Goal: Information Seeking & Learning: Find specific fact

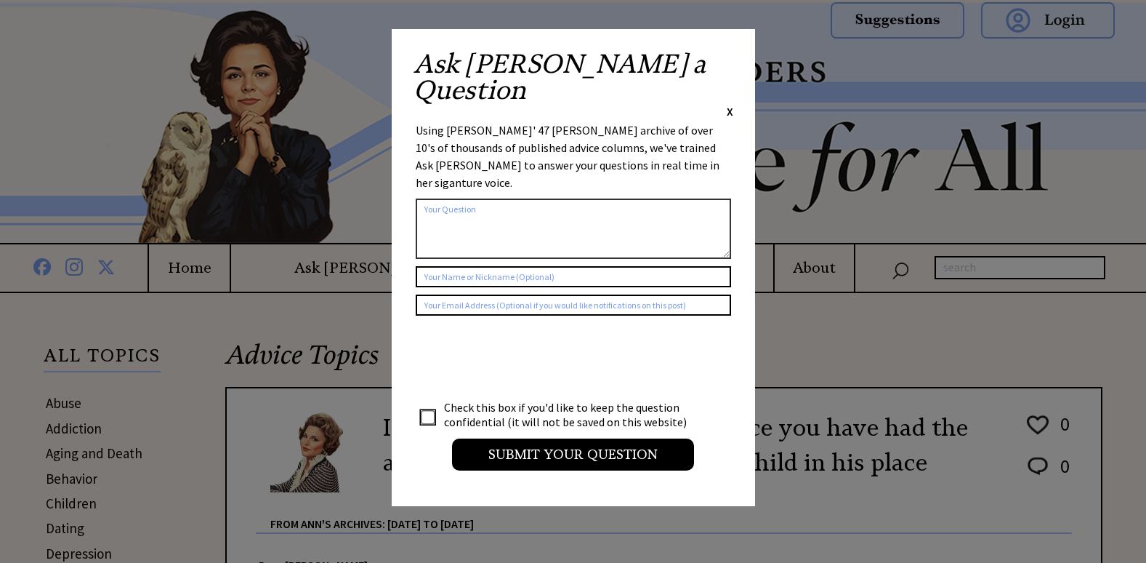
click at [728, 104] on span "X" at bounding box center [730, 111] width 7 height 15
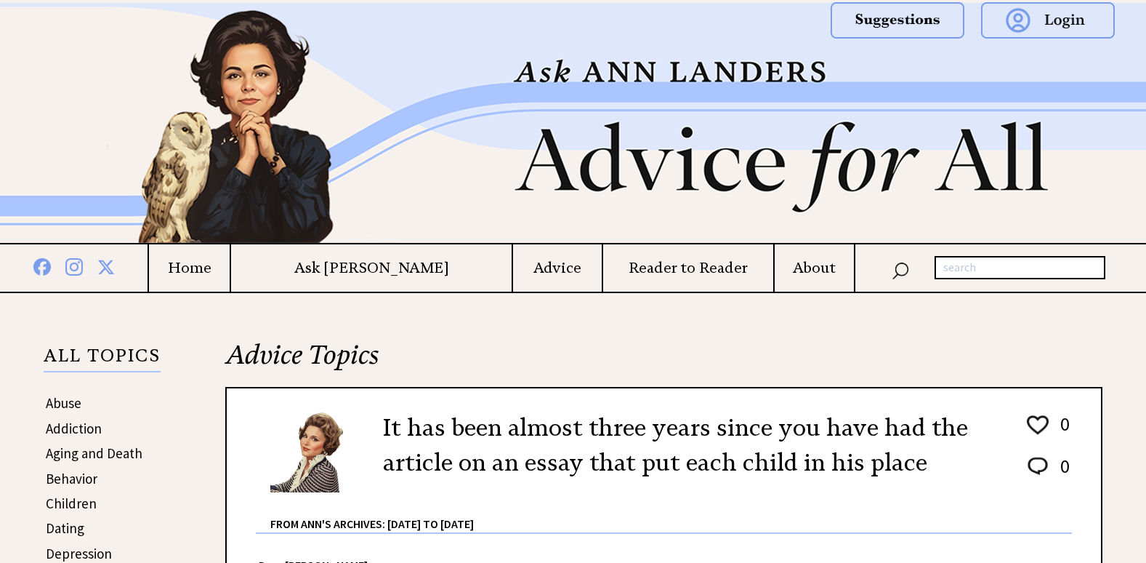
click at [1019, 265] on input "text" at bounding box center [1020, 267] width 171 height 23
click at [964, 268] on input "text" at bounding box center [1020, 267] width 171 height 23
type input "essay"
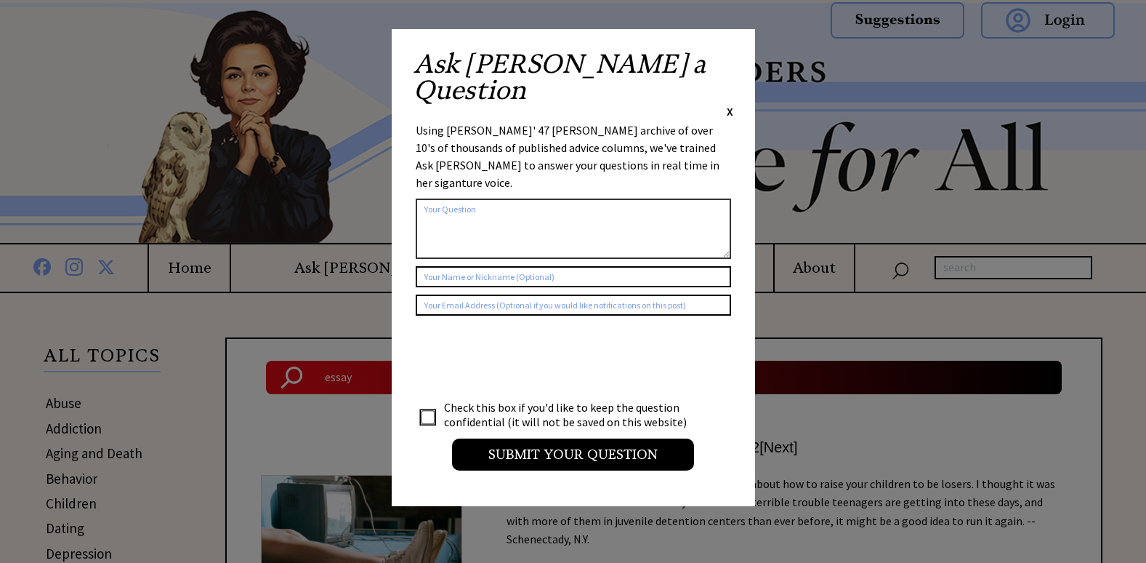
click at [730, 104] on span "X" at bounding box center [730, 111] width 7 height 15
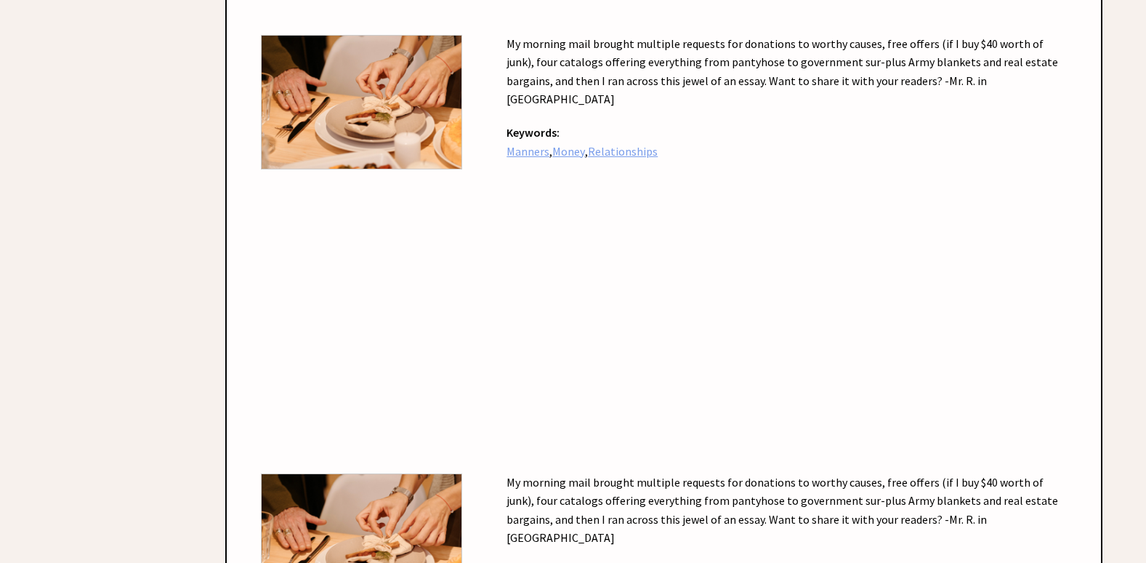
scroll to position [2326, 0]
